Goal: Task Accomplishment & Management: Manage account settings

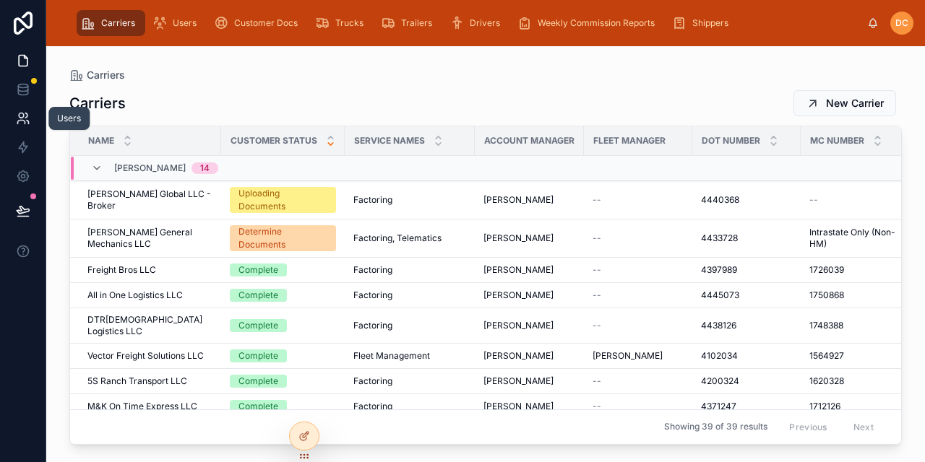
click at [22, 117] on icon at bounding box center [21, 115] width 5 height 5
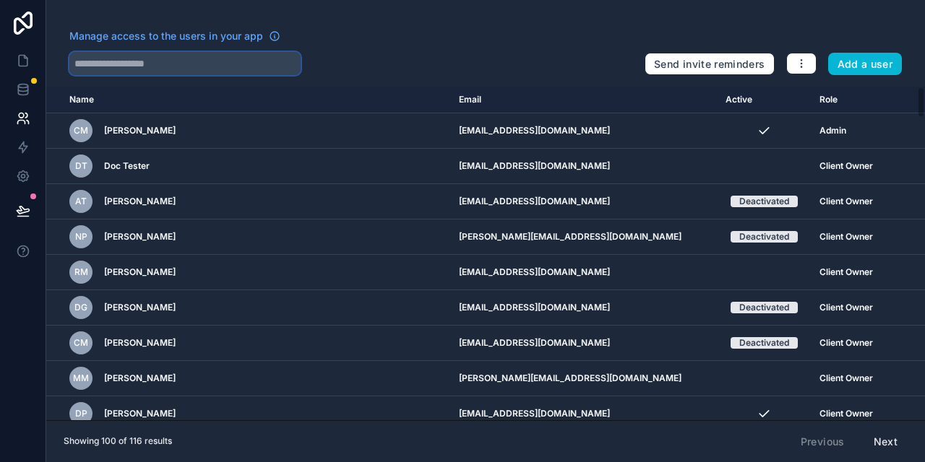
click at [83, 65] on input "text" at bounding box center [184, 63] width 231 height 23
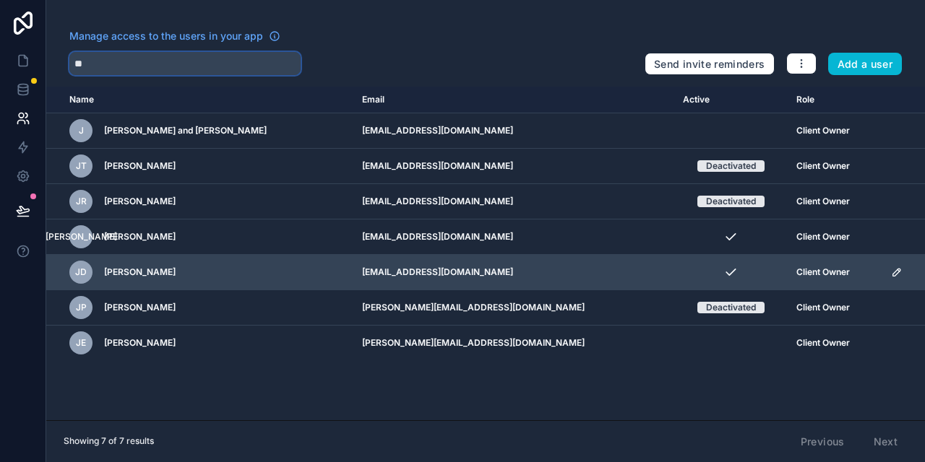
type input "**"
click at [893, 272] on icon "scrollable content" at bounding box center [896, 272] width 7 height 7
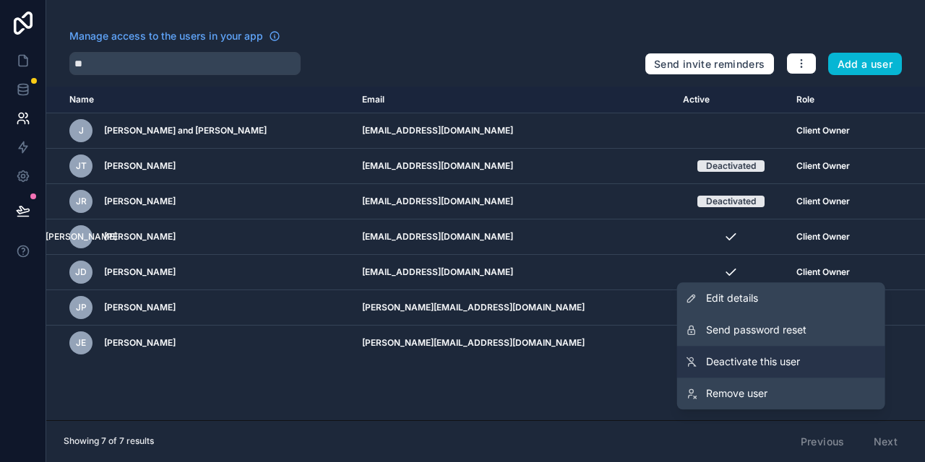
click at [726, 361] on span "Deactivate this user" at bounding box center [753, 362] width 94 height 14
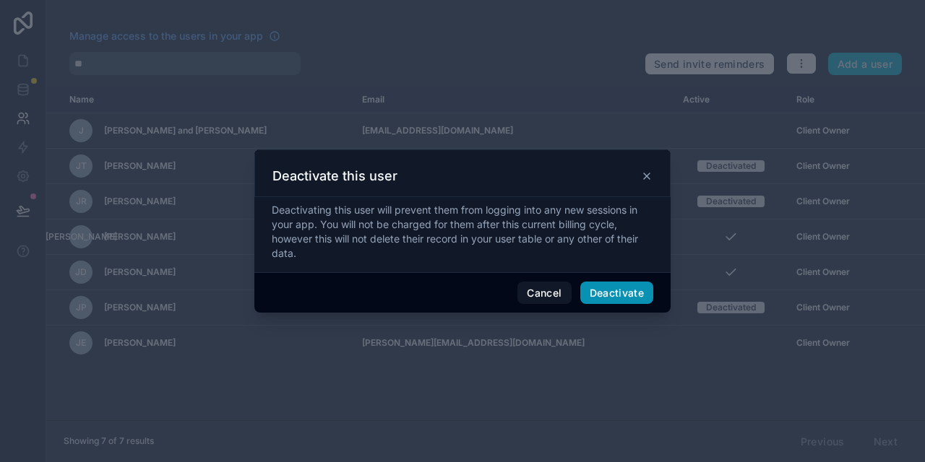
click at [596, 293] on button "Deactivate" at bounding box center [617, 293] width 74 height 23
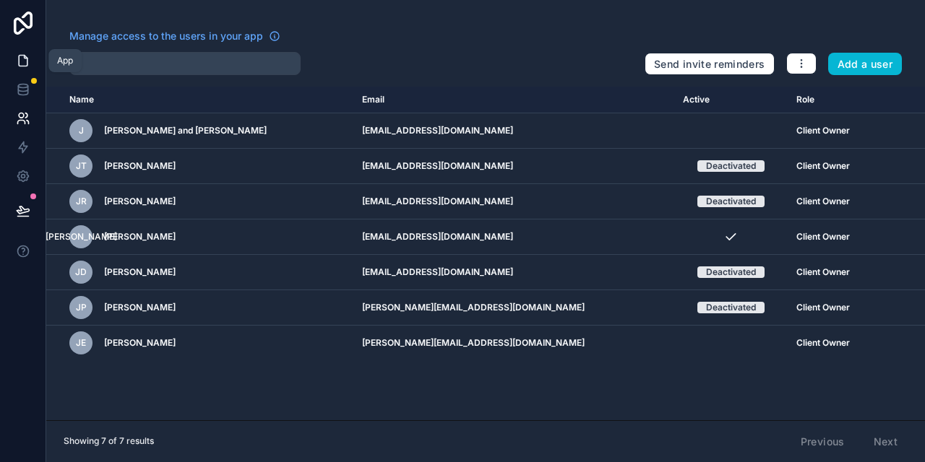
click at [22, 62] on icon at bounding box center [23, 60] width 14 height 14
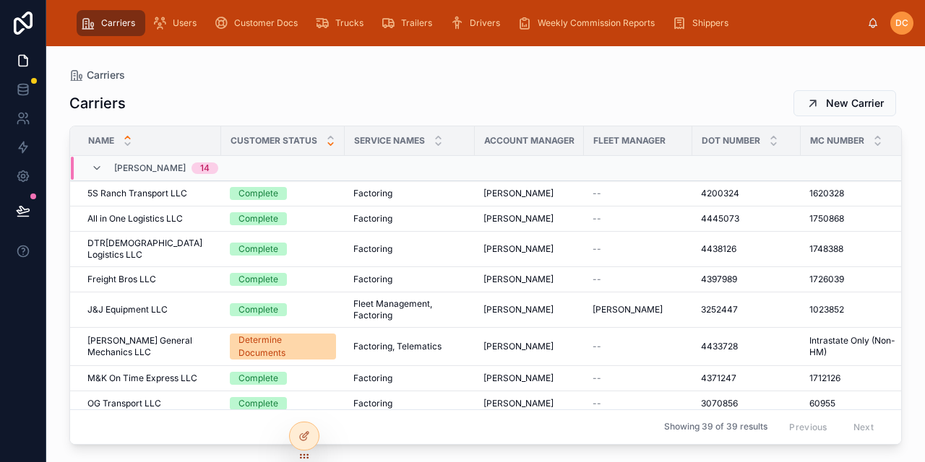
click at [327, 144] on icon at bounding box center [330, 143] width 9 height 9
